Goal: Task Accomplishment & Management: Manage account settings

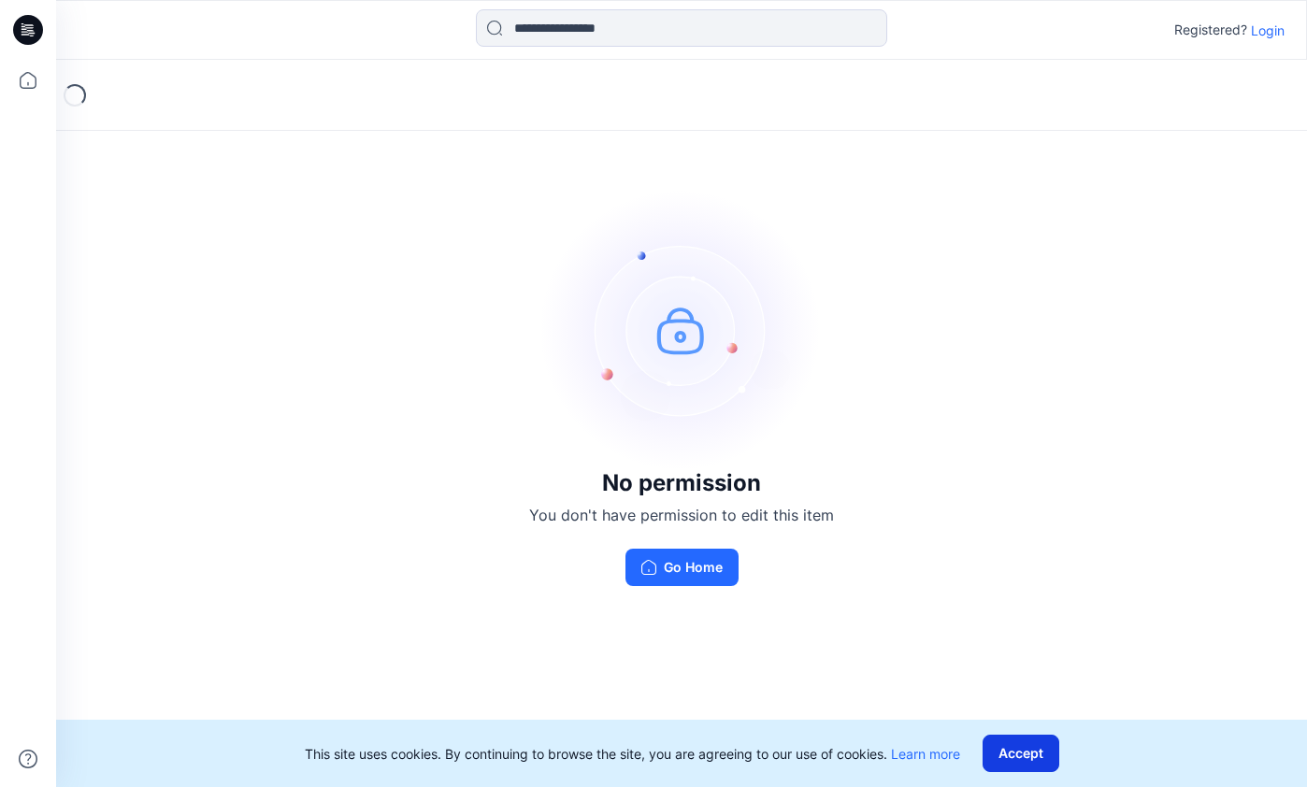
click at [1021, 751] on button "Accept" at bounding box center [1021, 753] width 77 height 37
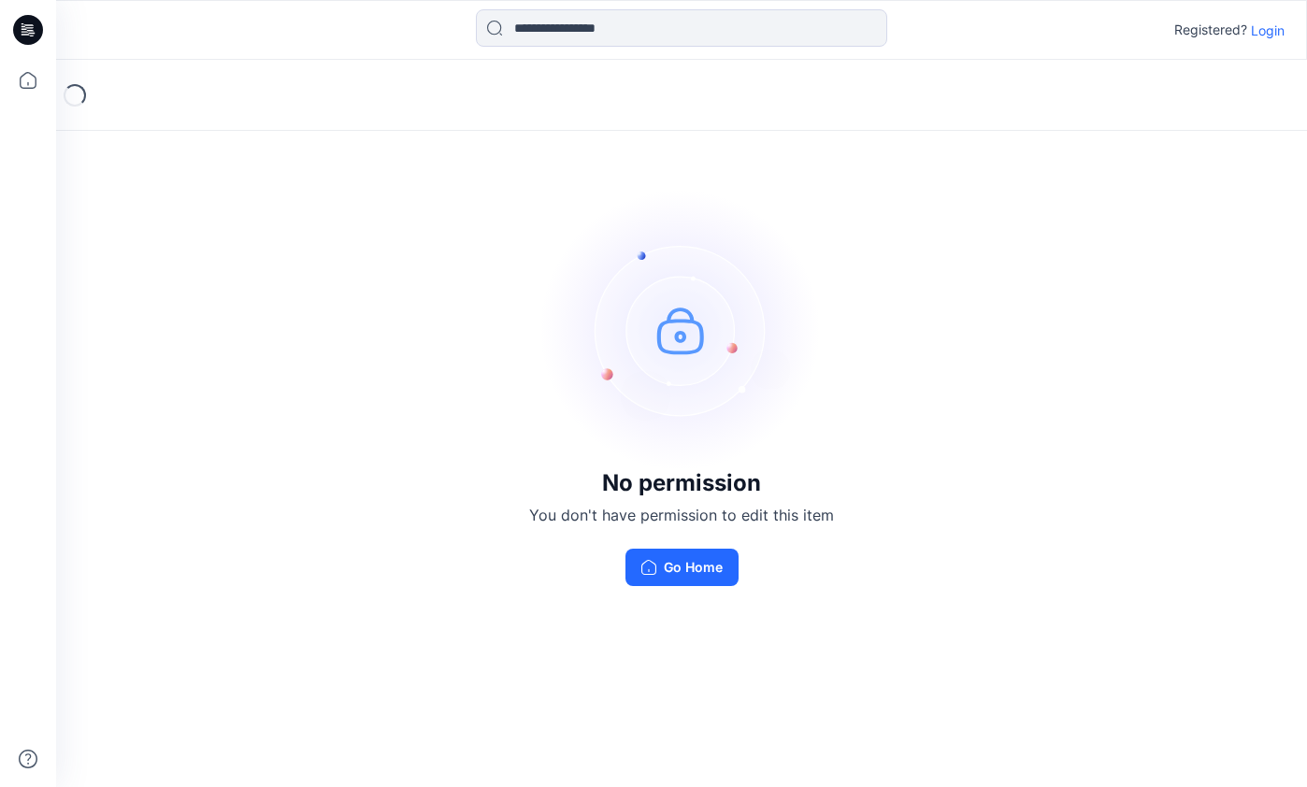
click at [1268, 27] on p "Login" at bounding box center [1268, 31] width 34 height 20
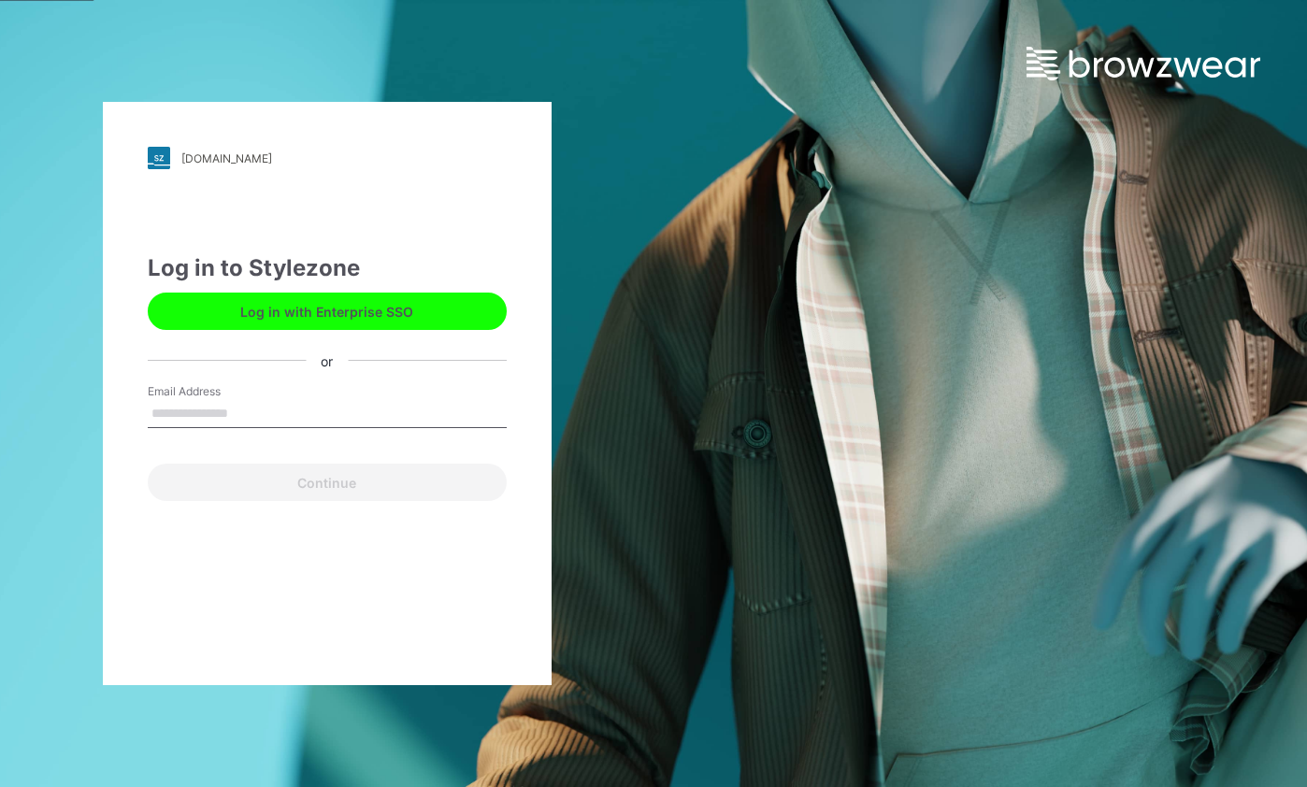
type input "**********"
click at [326, 482] on button "Continue" at bounding box center [327, 482] width 359 height 37
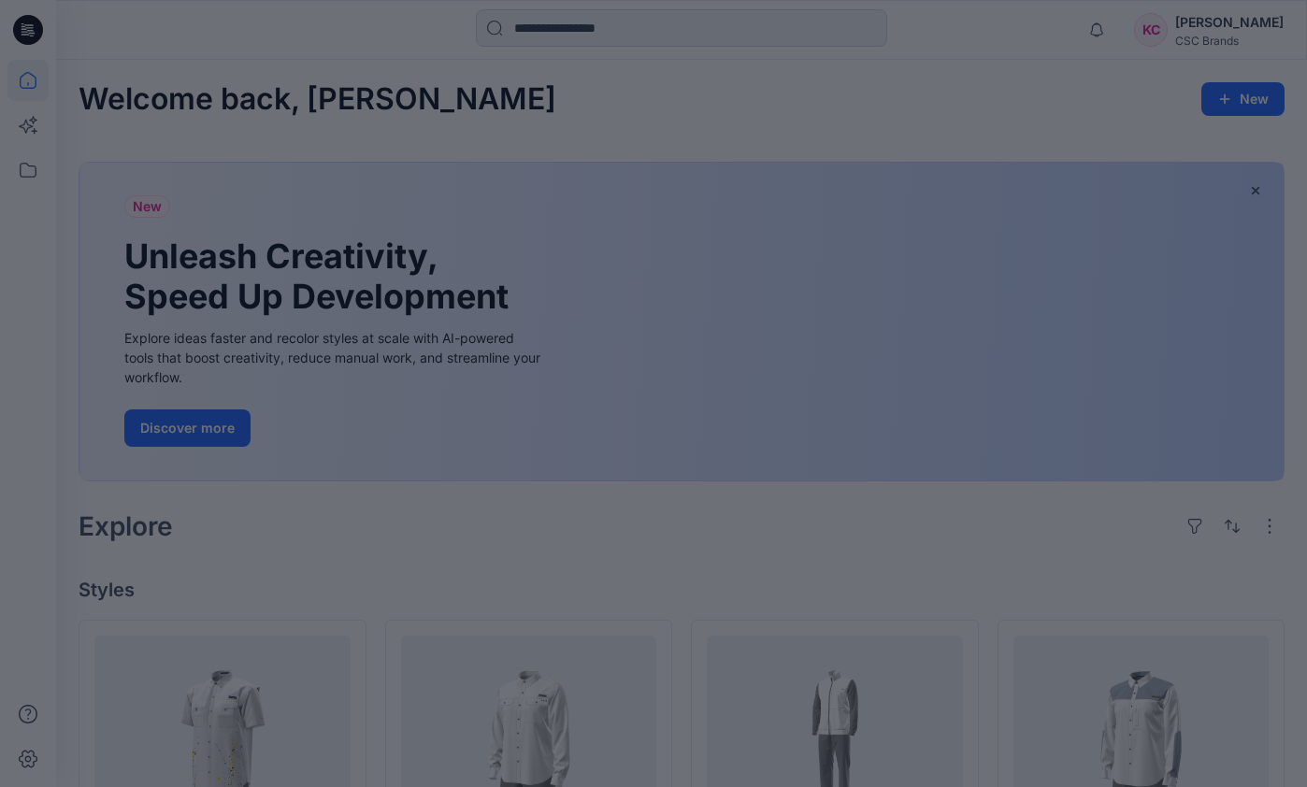
click at [555, 110] on div at bounding box center [653, 393] width 1307 height 787
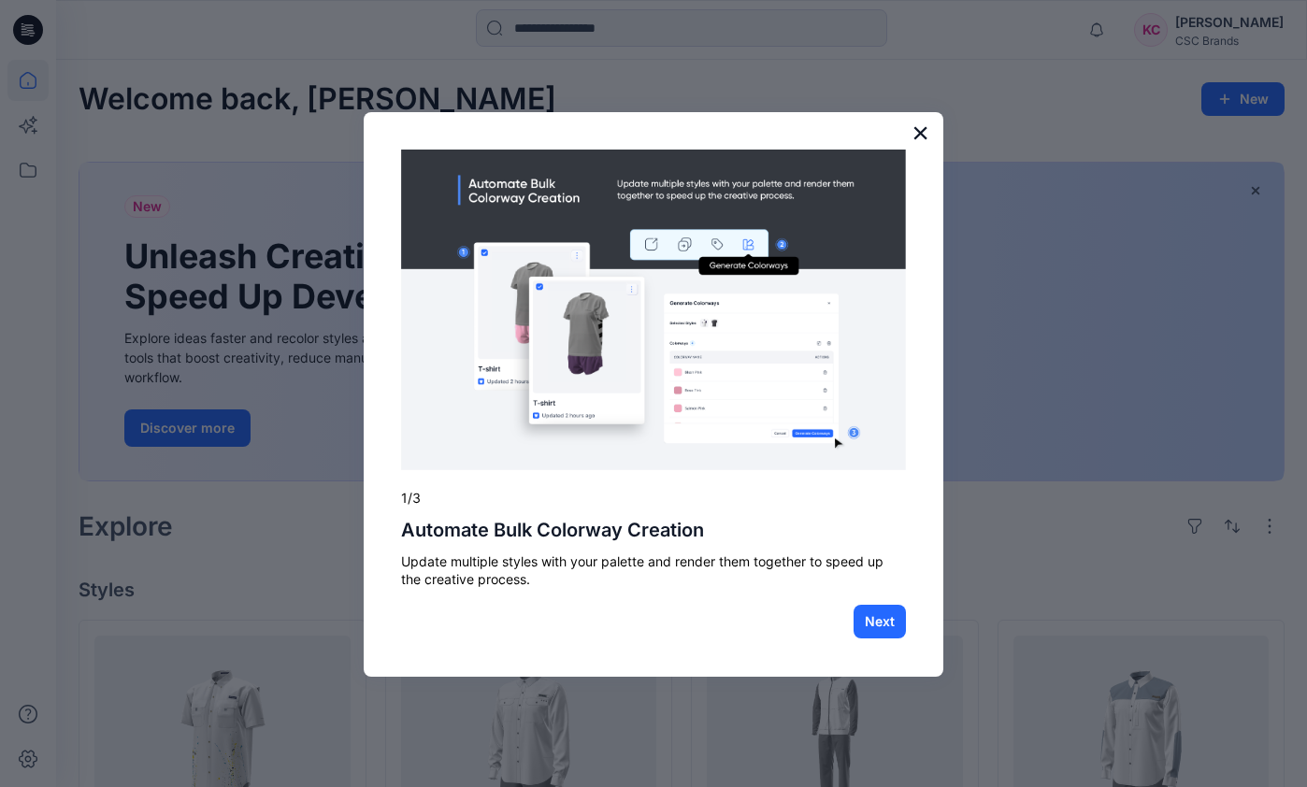
click at [919, 134] on button "×" at bounding box center [920, 133] width 18 height 30
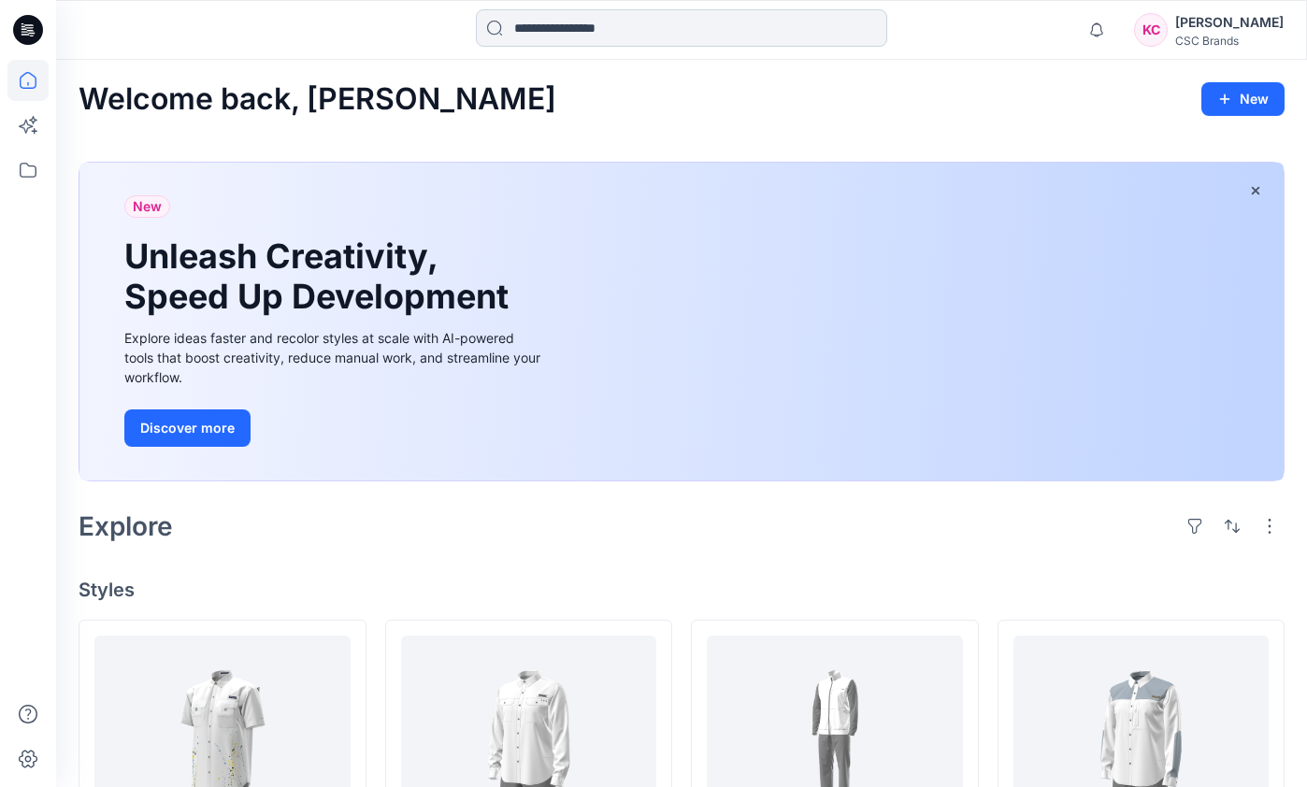
click at [642, 36] on input at bounding box center [681, 27] width 411 height 37
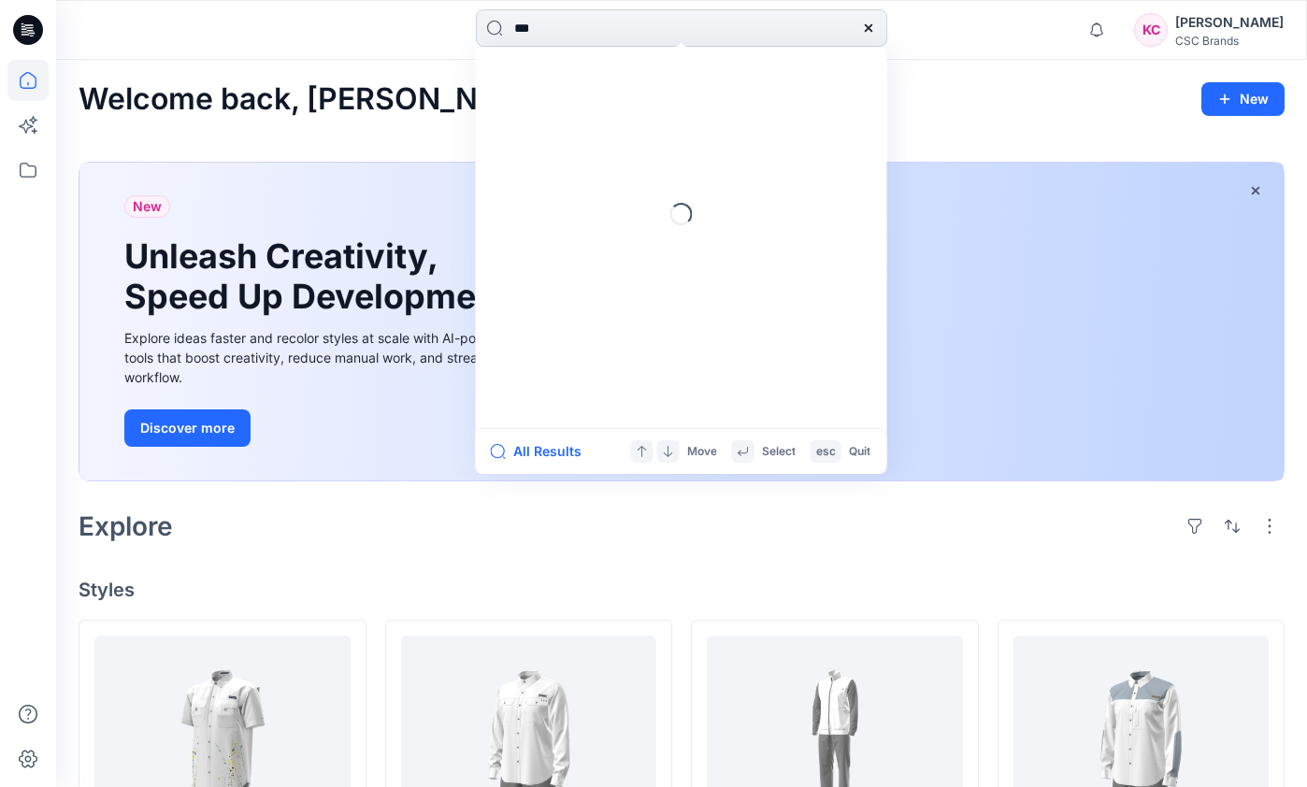
type input "***"
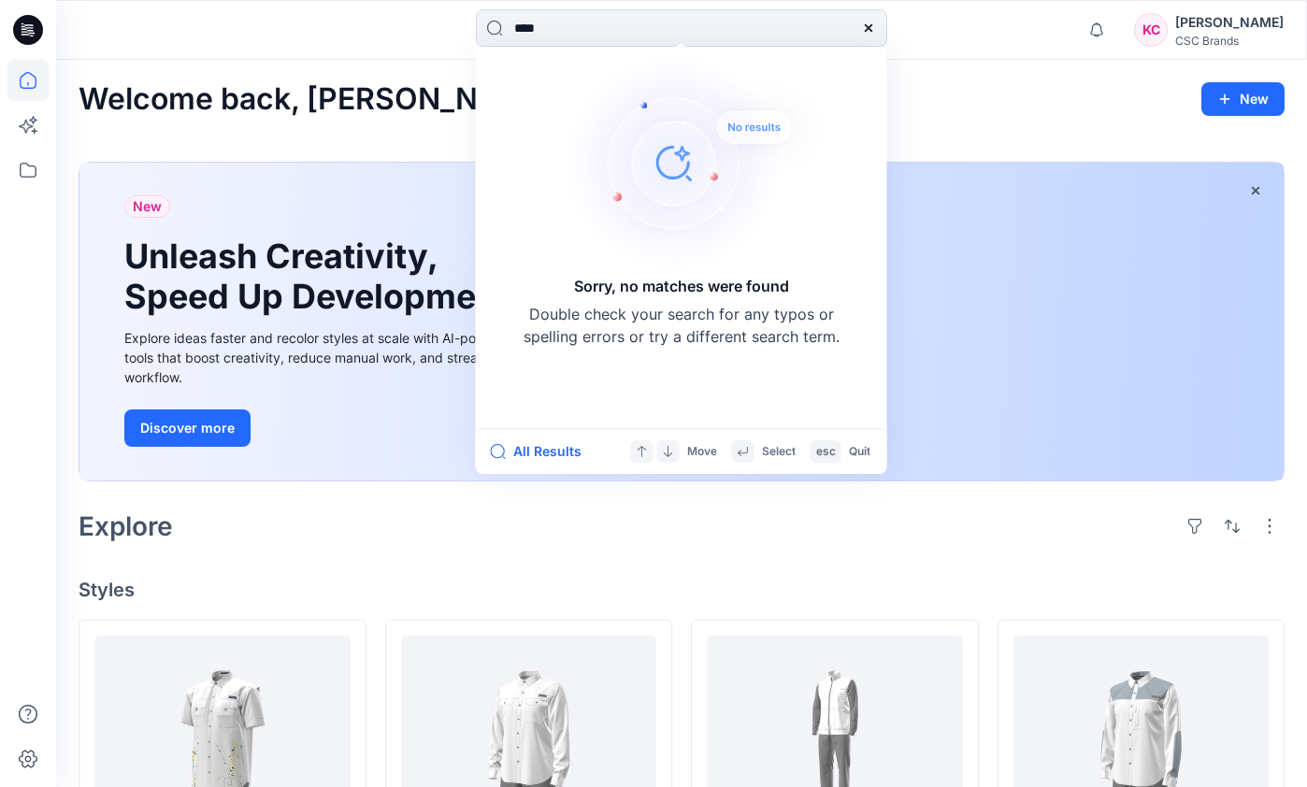
click at [872, 25] on icon at bounding box center [868, 28] width 15 height 15
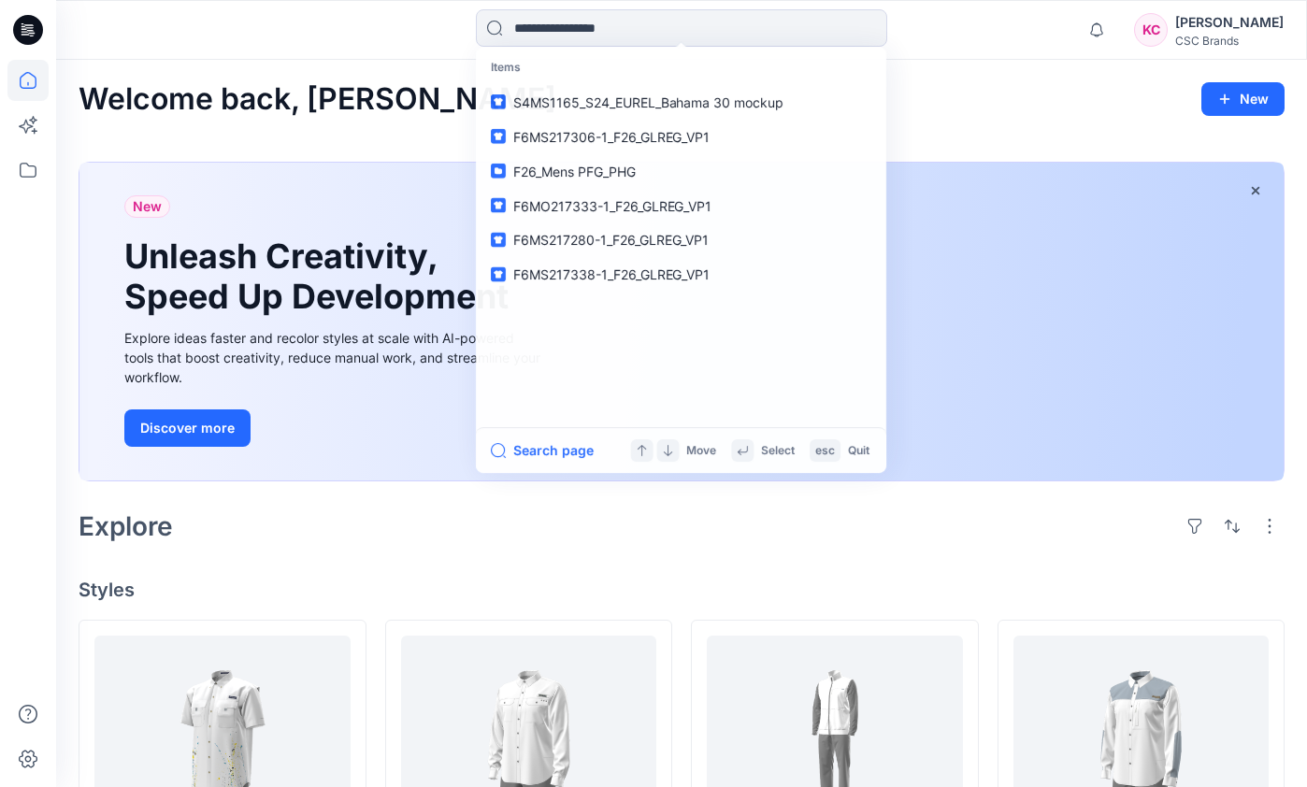
click at [992, 90] on div "Welcome back, Karie New" at bounding box center [682, 99] width 1206 height 35
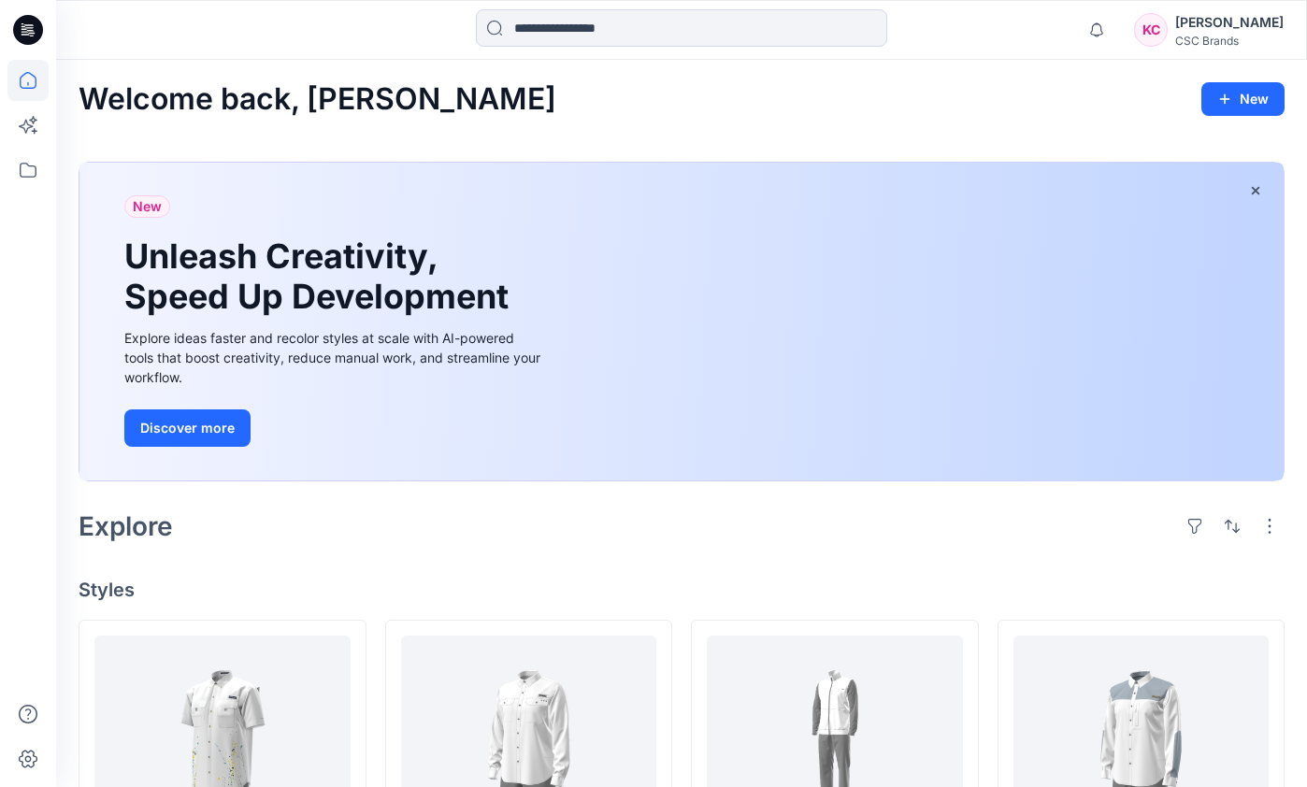
click at [27, 35] on icon at bounding box center [26, 34] width 8 height 1
click at [22, 172] on icon at bounding box center [27, 170] width 41 height 41
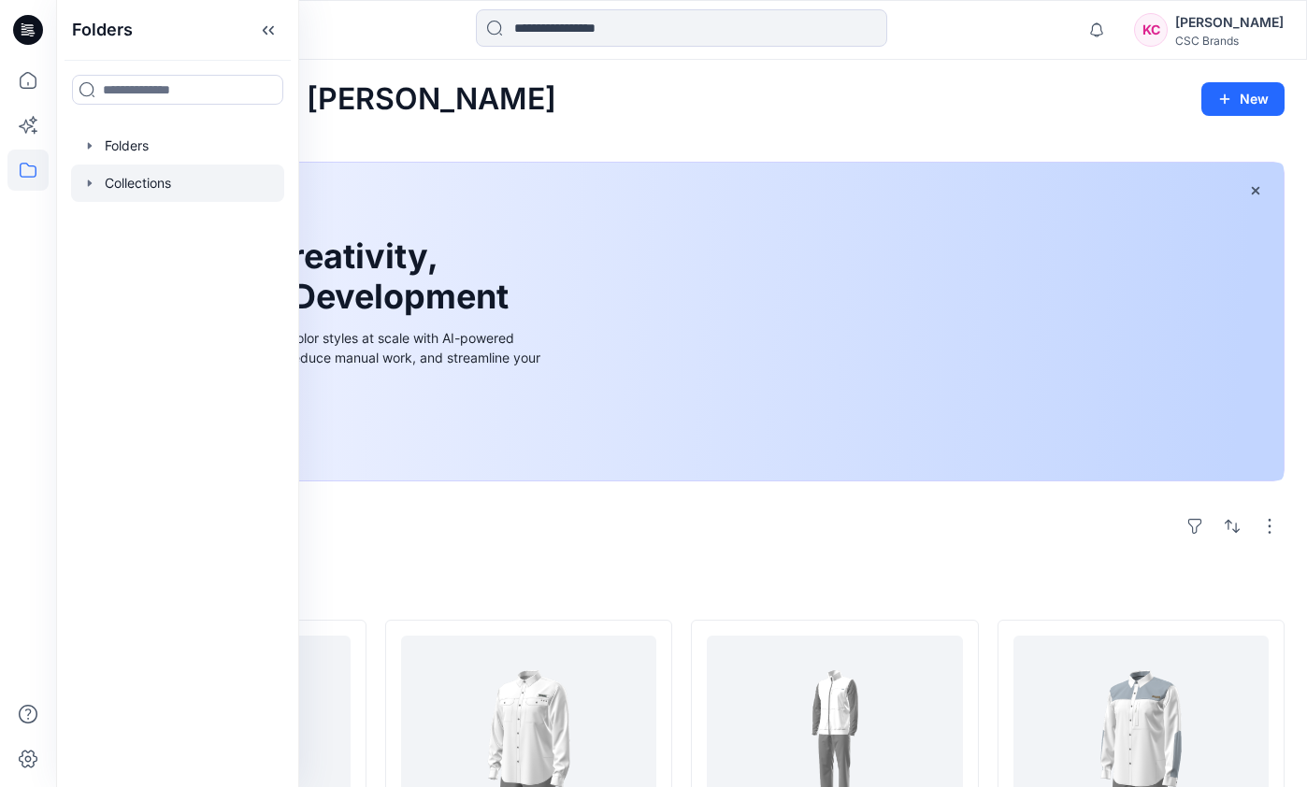
click at [90, 182] on icon "button" at bounding box center [90, 182] width 4 height 7
click at [90, 182] on icon "button" at bounding box center [89, 183] width 7 height 4
click at [92, 142] on icon "button" at bounding box center [89, 145] width 15 height 15
click at [27, 82] on icon at bounding box center [27, 80] width 41 height 41
